Goal: Task Accomplishment & Management: Manage account settings

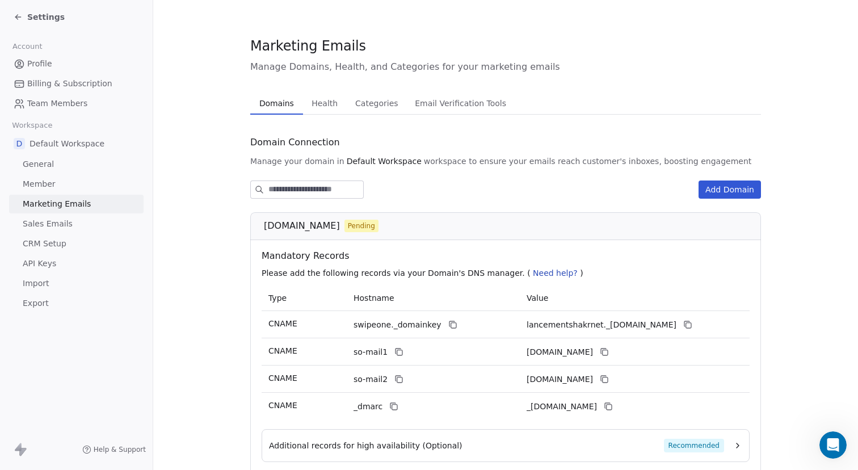
scroll to position [87, 0]
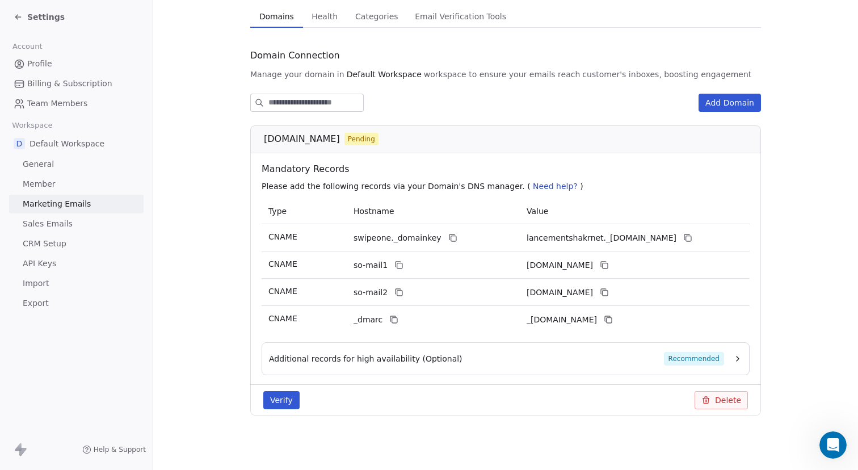
click at [734, 361] on icon "button" at bounding box center [737, 358] width 9 height 9
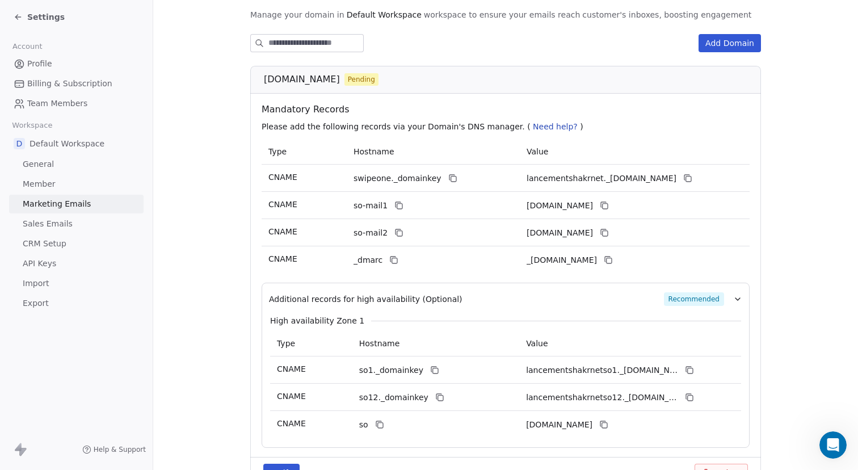
scroll to position [174, 0]
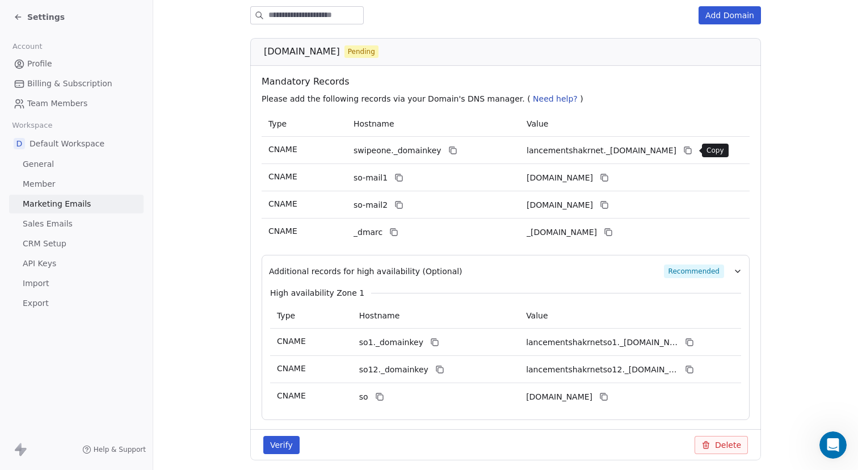
click at [689, 150] on icon at bounding box center [687, 150] width 9 height 9
click at [448, 150] on icon at bounding box center [452, 150] width 9 height 9
click at [692, 151] on icon at bounding box center [687, 150] width 9 height 9
click at [397, 178] on icon at bounding box center [398, 177] width 9 height 9
click at [609, 177] on icon at bounding box center [604, 177] width 9 height 9
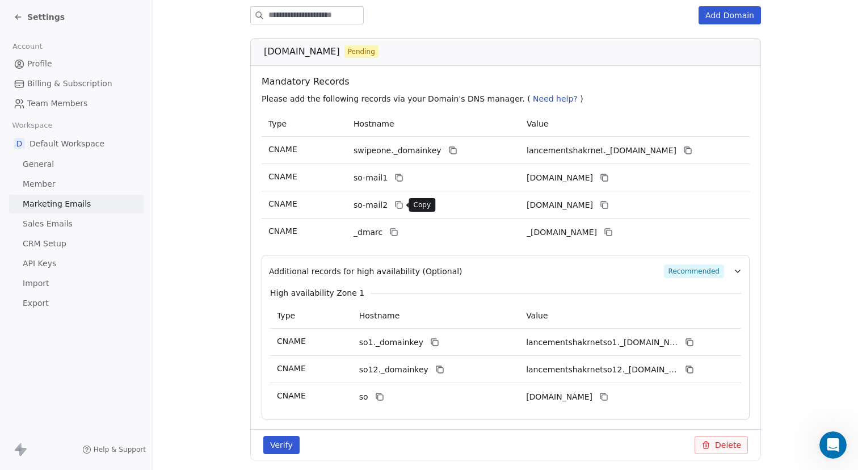
click at [396, 207] on icon at bounding box center [398, 204] width 9 height 9
click at [609, 204] on icon at bounding box center [604, 204] width 9 height 9
click at [391, 234] on icon at bounding box center [393, 232] width 9 height 9
click at [613, 234] on icon at bounding box center [608, 232] width 9 height 9
click at [430, 343] on icon at bounding box center [434, 342] width 9 height 9
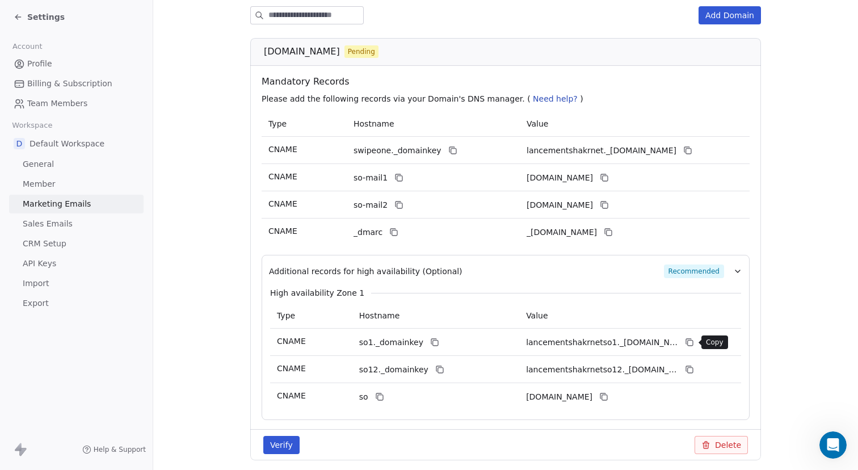
click at [686, 340] on icon at bounding box center [688, 341] width 5 height 5
click at [437, 368] on icon at bounding box center [439, 370] width 5 height 5
click at [688, 369] on icon at bounding box center [689, 369] width 9 height 9
click at [692, 368] on icon at bounding box center [689, 369] width 9 height 9
click at [384, 396] on icon at bounding box center [379, 396] width 9 height 9
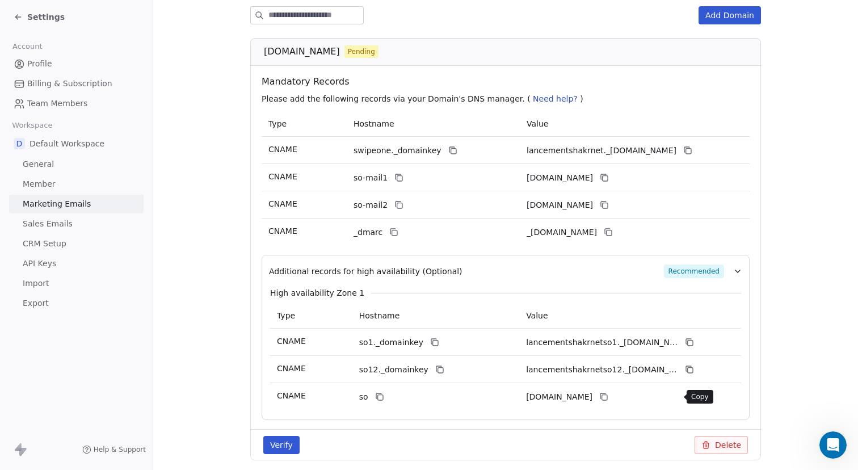
click at [608, 396] on icon at bounding box center [603, 396] width 9 height 9
click at [611, 402] on button at bounding box center [604, 397] width 14 height 14
click at [376, 397] on icon at bounding box center [378, 395] width 5 height 5
click at [281, 440] on button "Verify" at bounding box center [281, 445] width 36 height 18
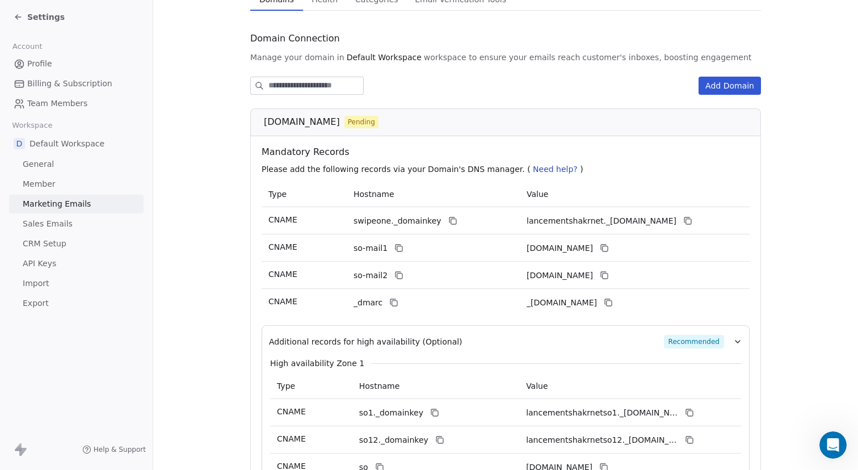
scroll to position [95, 0]
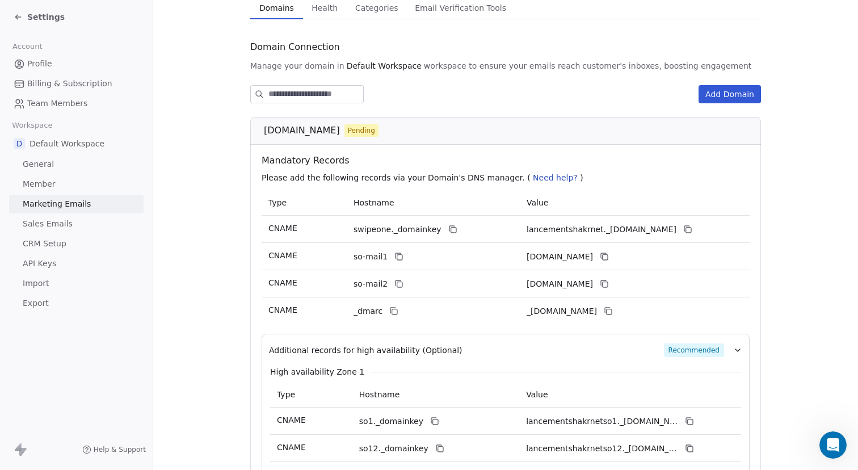
click at [732, 92] on button "Add Domain" at bounding box center [729, 94] width 62 height 18
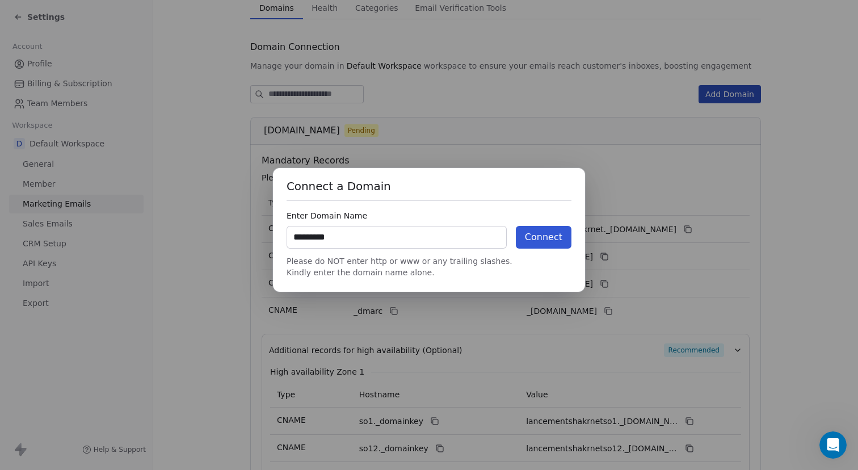
type input "*********"
click at [558, 246] on button "Connect" at bounding box center [544, 237] width 56 height 23
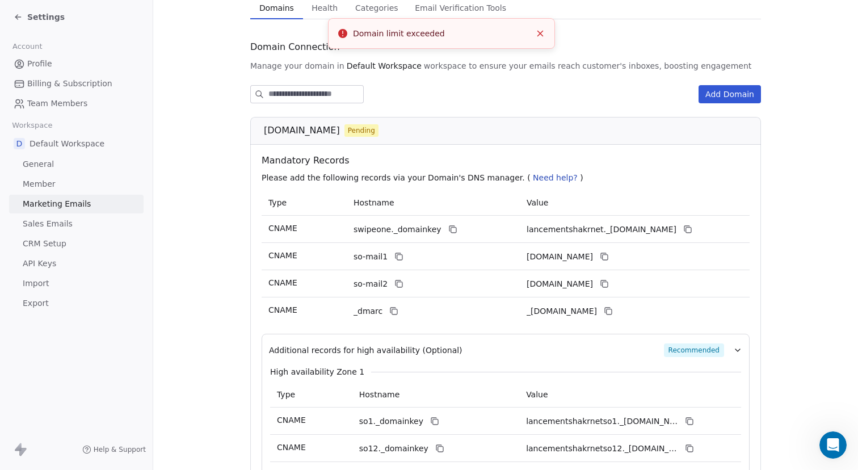
click at [593, 128] on div "lancement.shakr.net Pending" at bounding box center [509, 131] width 491 height 14
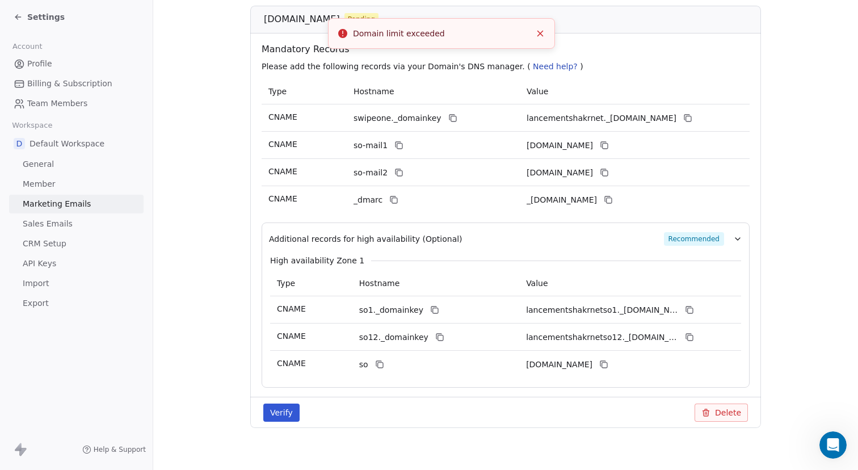
scroll to position [219, 0]
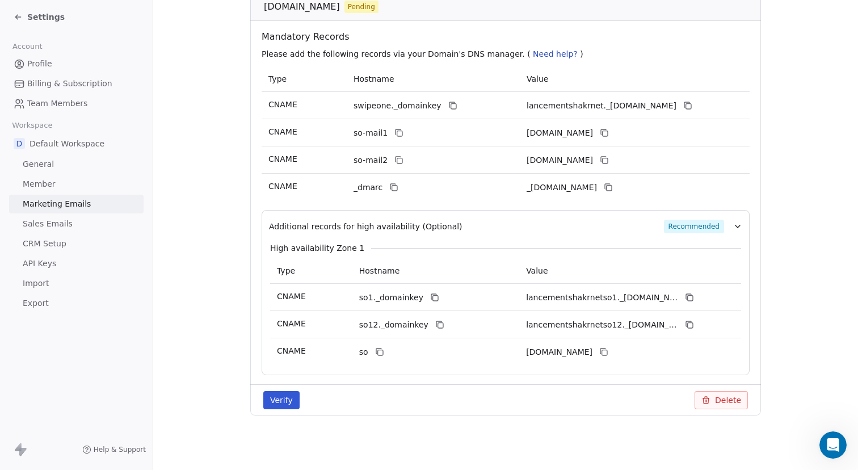
click at [715, 405] on button "Delete" at bounding box center [720, 400] width 53 height 18
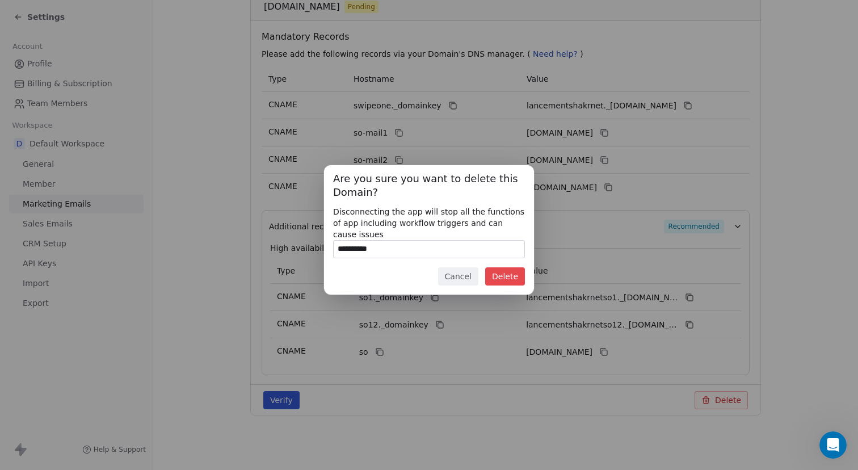
type input "**********"
click at [502, 277] on button "Delete" at bounding box center [505, 276] width 40 height 18
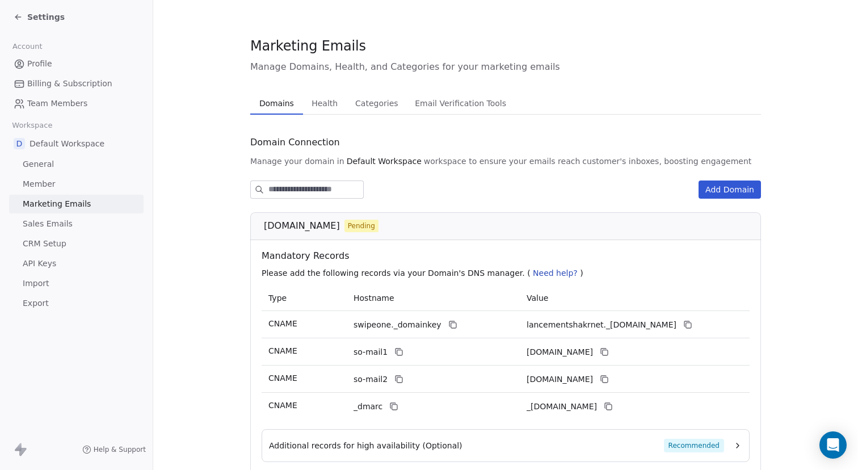
scroll to position [87, 0]
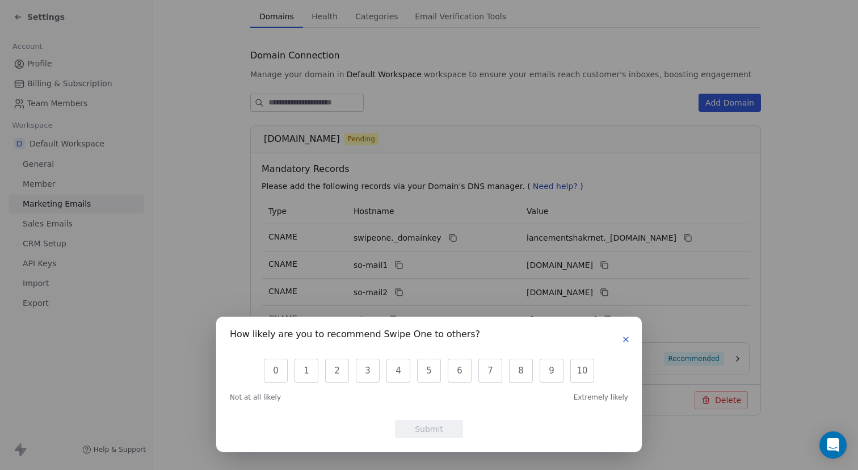
click at [627, 341] on icon "button" at bounding box center [626, 339] width 5 height 5
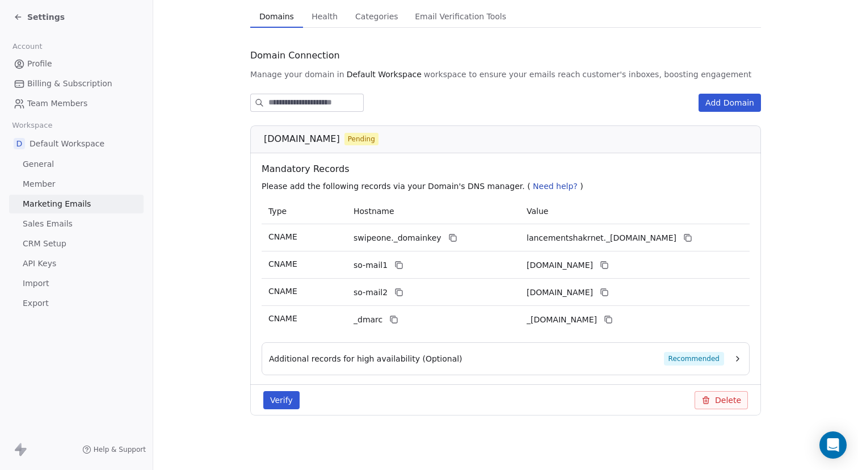
click at [717, 400] on button "Delete" at bounding box center [720, 400] width 53 height 18
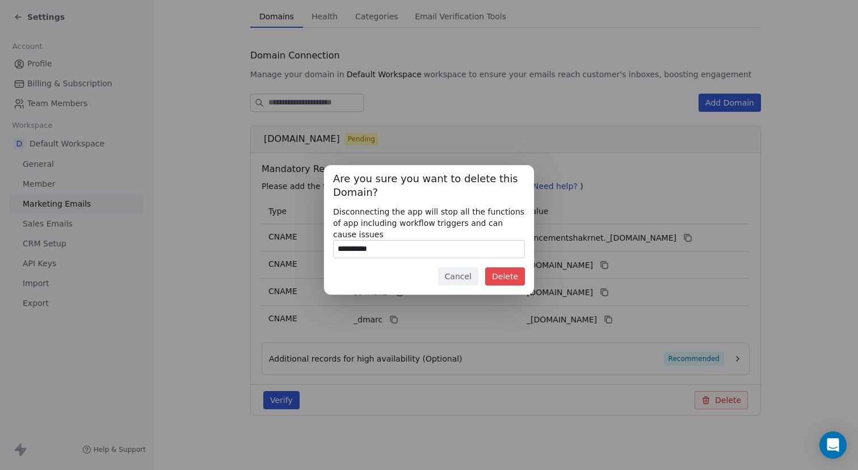
type input "**********"
click at [507, 278] on button "Delete" at bounding box center [505, 276] width 40 height 18
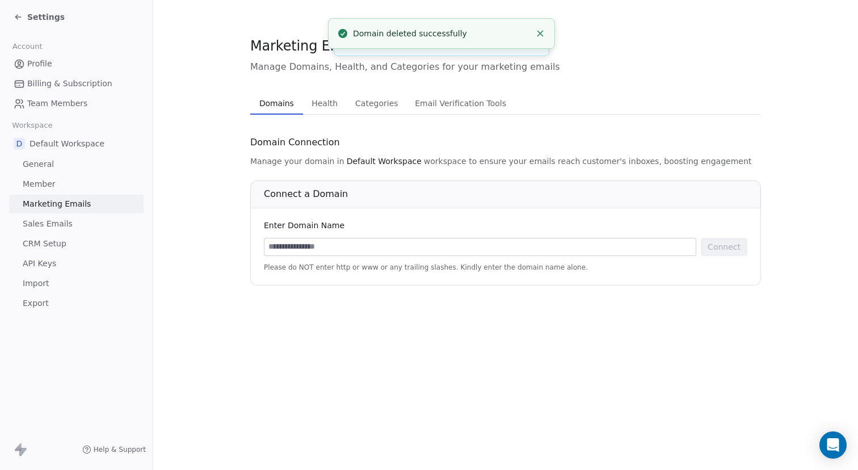
scroll to position [0, 0]
click at [579, 247] on input at bounding box center [479, 246] width 431 height 17
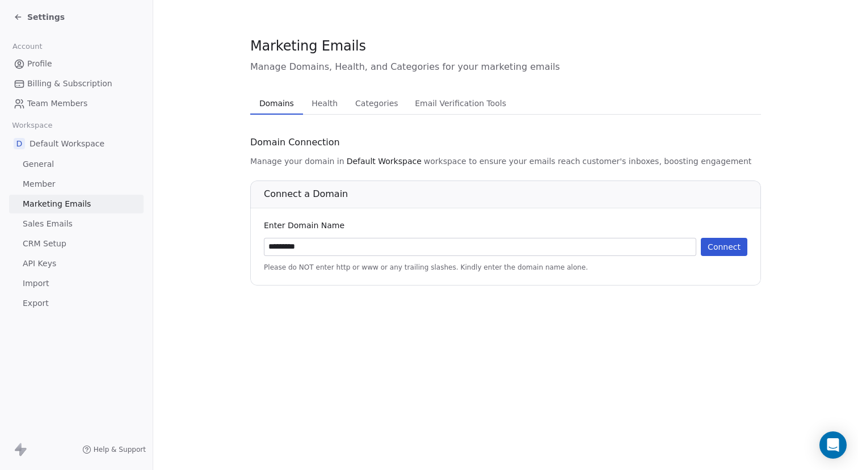
type input "*********"
click at [727, 247] on button "Connect" at bounding box center [724, 247] width 47 height 18
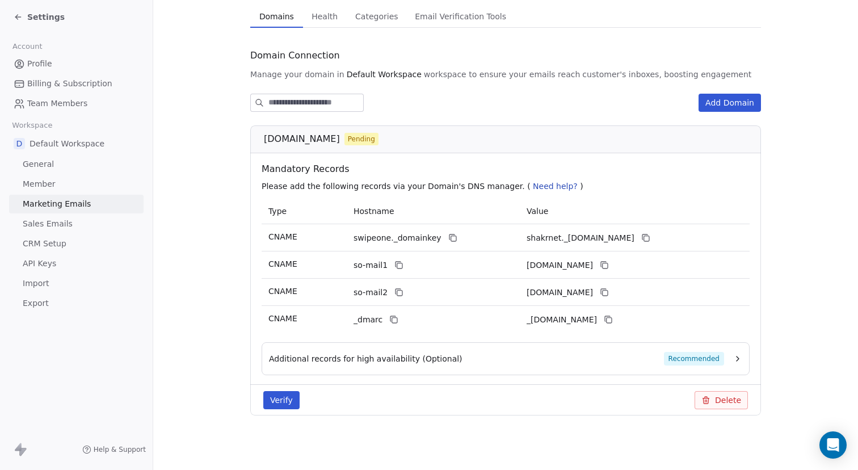
scroll to position [82, 0]
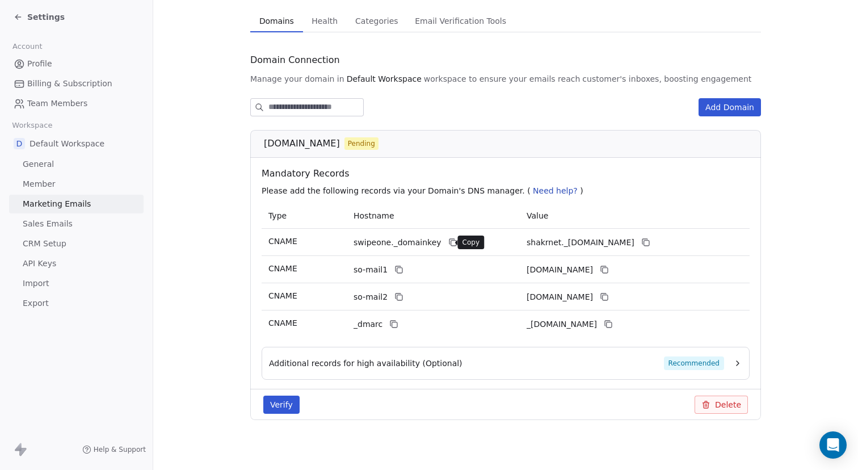
click at [448, 244] on icon at bounding box center [452, 242] width 9 height 9
click at [650, 241] on icon at bounding box center [645, 242] width 9 height 9
click at [451, 243] on icon at bounding box center [453, 243] width 5 height 5
click at [650, 244] on icon at bounding box center [645, 242] width 9 height 9
click at [396, 273] on icon at bounding box center [398, 269] width 9 height 9
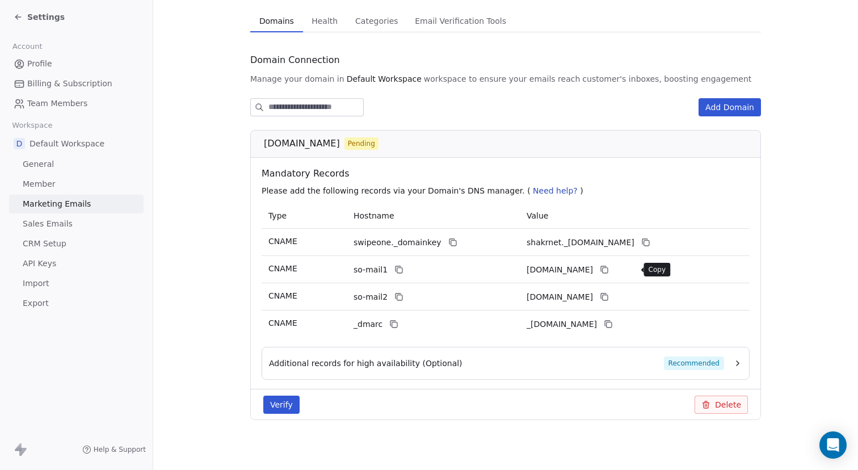
click at [611, 274] on button at bounding box center [604, 270] width 14 height 14
click at [609, 271] on icon at bounding box center [604, 269] width 9 height 9
click at [398, 295] on icon at bounding box center [399, 297] width 5 height 5
click at [608, 295] on icon at bounding box center [605, 297] width 5 height 5
click at [395, 322] on icon at bounding box center [394, 324] width 5 height 5
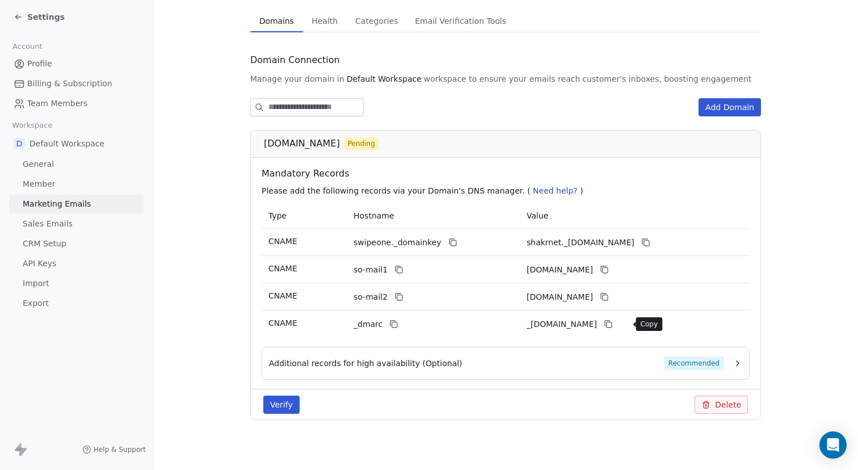
click at [613, 325] on icon at bounding box center [608, 323] width 9 height 9
click at [387, 329] on button at bounding box center [394, 324] width 14 height 14
click at [613, 324] on icon at bounding box center [608, 323] width 9 height 9
click at [613, 322] on icon at bounding box center [608, 323] width 9 height 9
click at [624, 372] on div "Additional records for high availability (Optional) Recommended" at bounding box center [506, 363] width 488 height 33
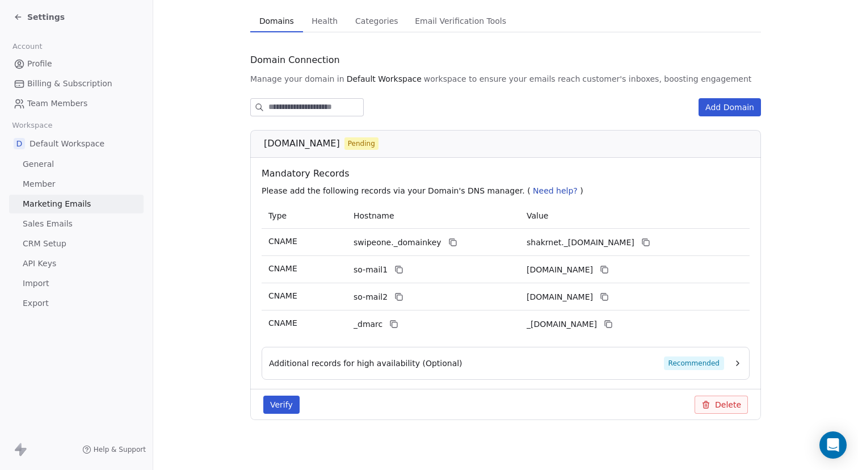
click at [672, 362] on span "Recommended" at bounding box center [694, 363] width 60 height 14
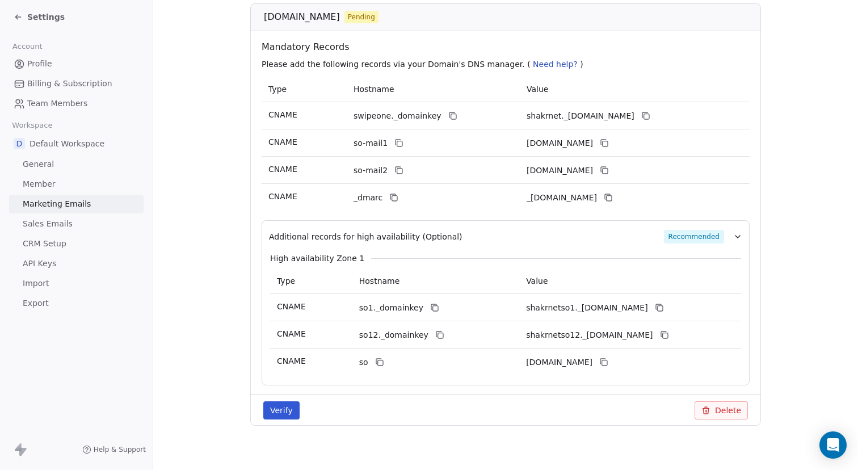
scroll to position [219, 0]
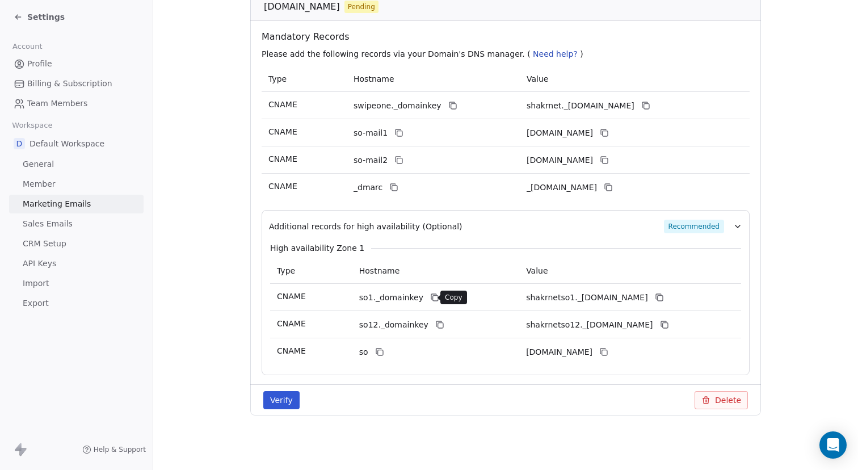
click at [432, 297] on icon at bounding box center [434, 297] width 9 height 9
click at [666, 300] on button at bounding box center [659, 298] width 14 height 14
click at [664, 298] on icon at bounding box center [659, 297] width 9 height 9
click at [435, 325] on icon at bounding box center [439, 324] width 9 height 9
click at [669, 329] on icon at bounding box center [664, 324] width 9 height 9
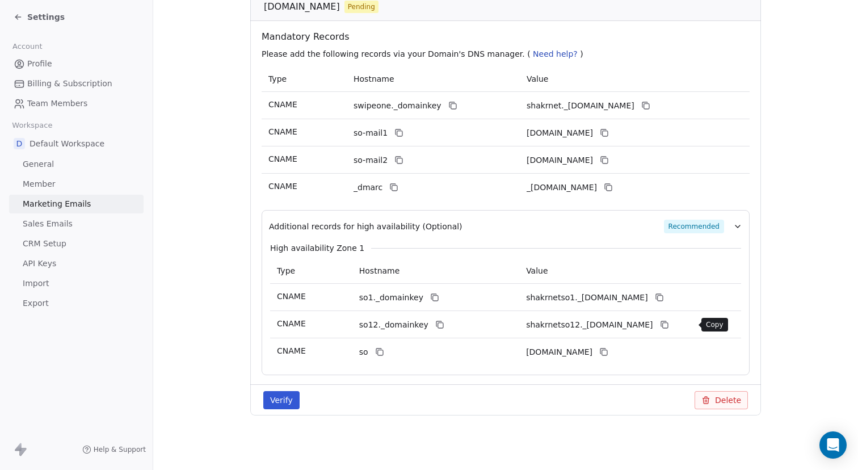
click at [671, 329] on button at bounding box center [665, 325] width 14 height 14
click at [379, 355] on icon at bounding box center [379, 352] width 5 height 5
click at [608, 353] on icon at bounding box center [603, 351] width 9 height 9
click at [280, 401] on button "Verify" at bounding box center [281, 400] width 36 height 18
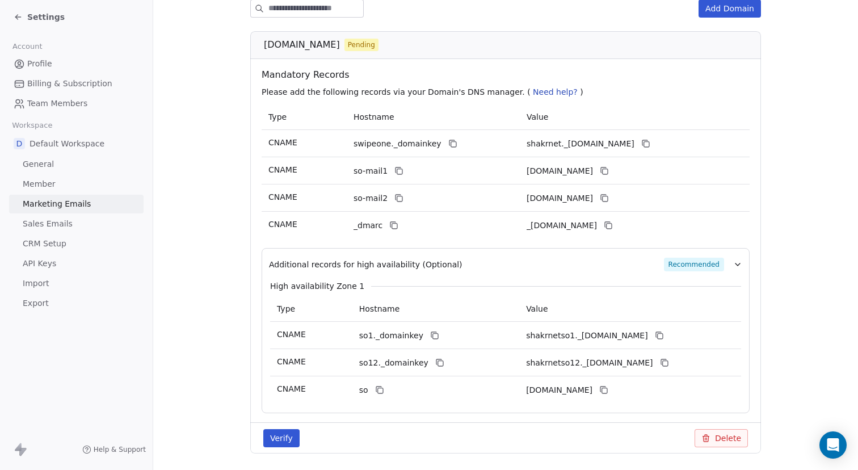
scroll to position [176, 0]
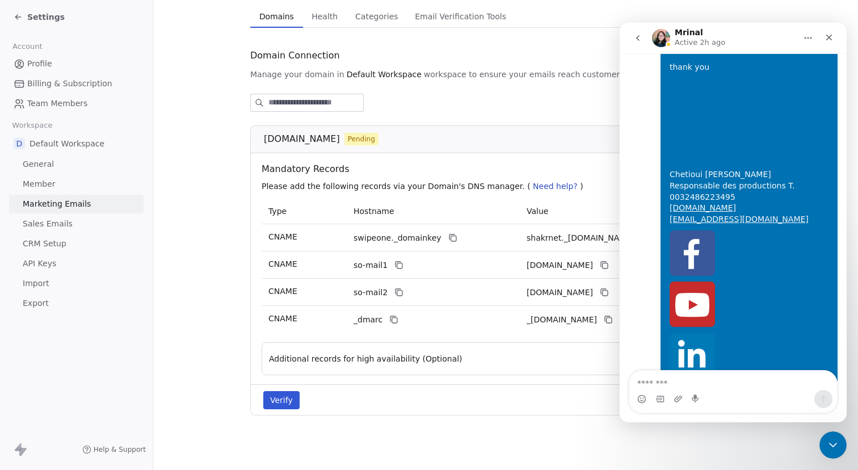
scroll to position [81, 0]
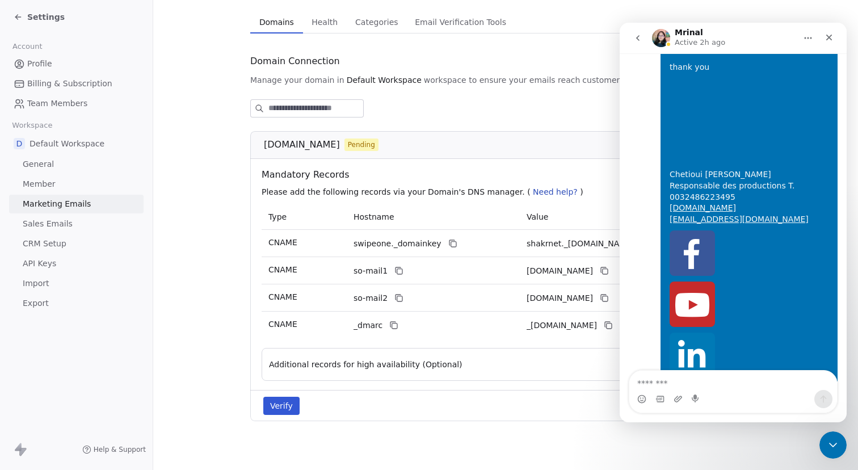
click at [275, 406] on button "Verify" at bounding box center [281, 406] width 36 height 18
